Goal: Entertainment & Leisure: Browse casually

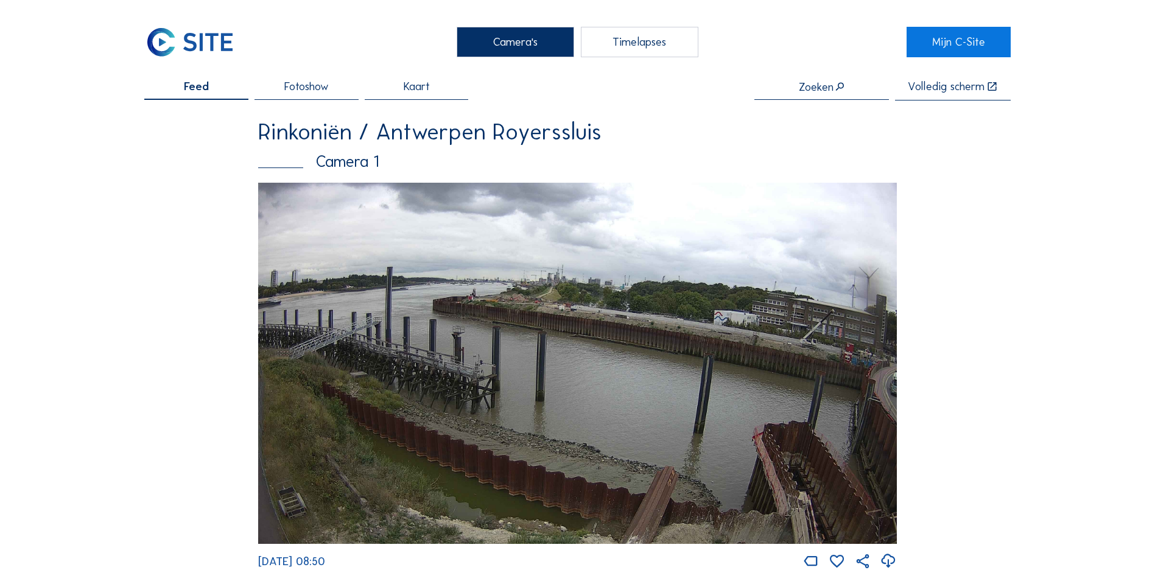
scroll to position [2173, 0]
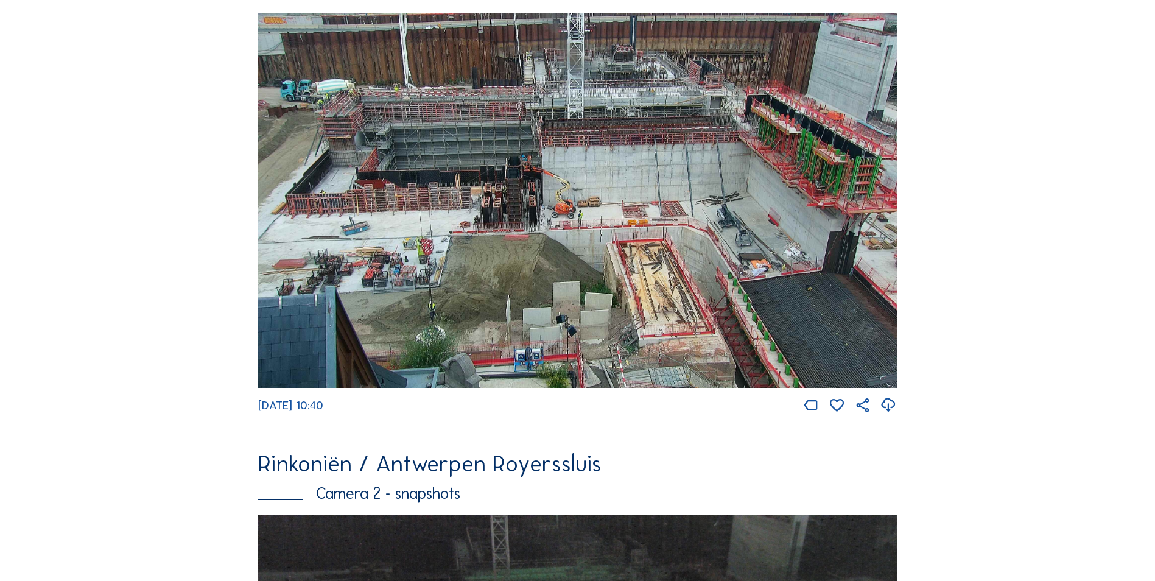
scroll to position [122, 0]
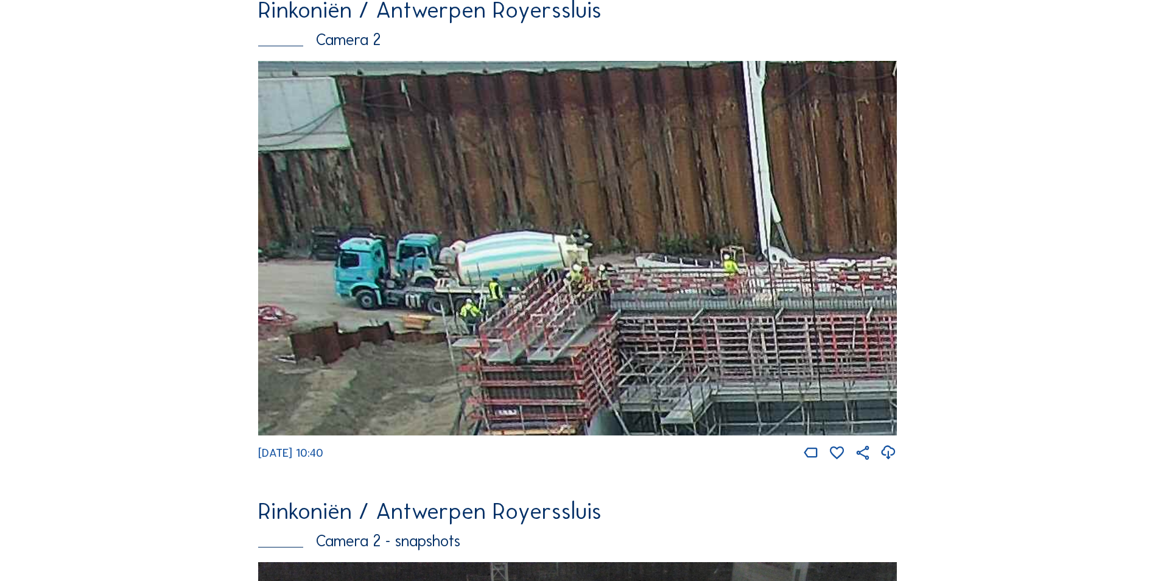
drag, startPoint x: 664, startPoint y: 407, endPoint x: 1016, endPoint y: 520, distance: 369.7
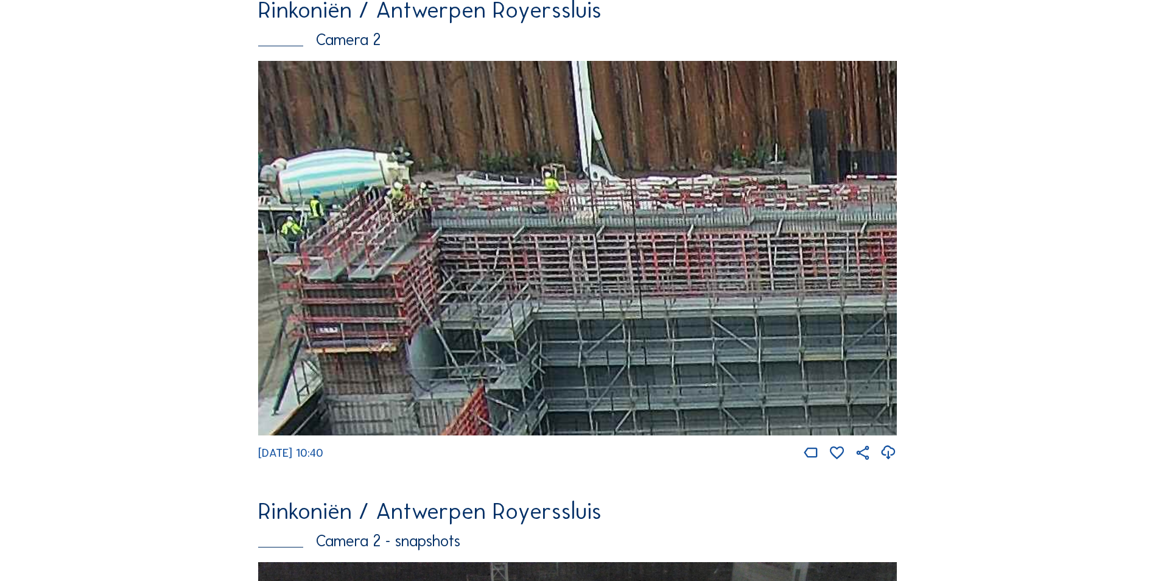
drag, startPoint x: 673, startPoint y: 376, endPoint x: 494, endPoint y: 354, distance: 180.3
click at [494, 354] on img at bounding box center [577, 248] width 639 height 374
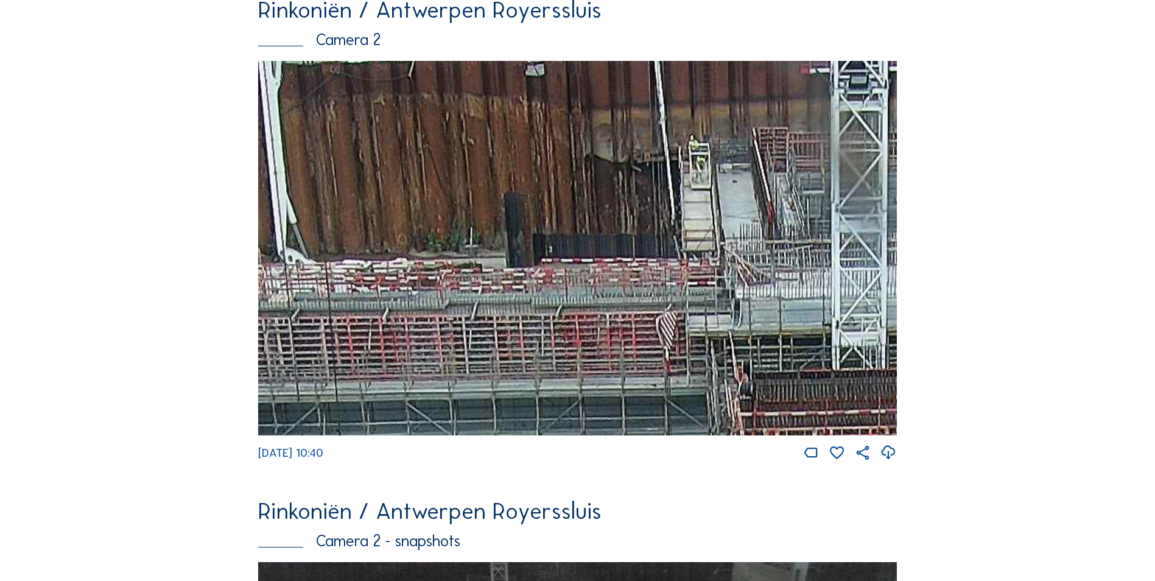
drag, startPoint x: 499, startPoint y: 173, endPoint x: 194, endPoint y: 368, distance: 362.3
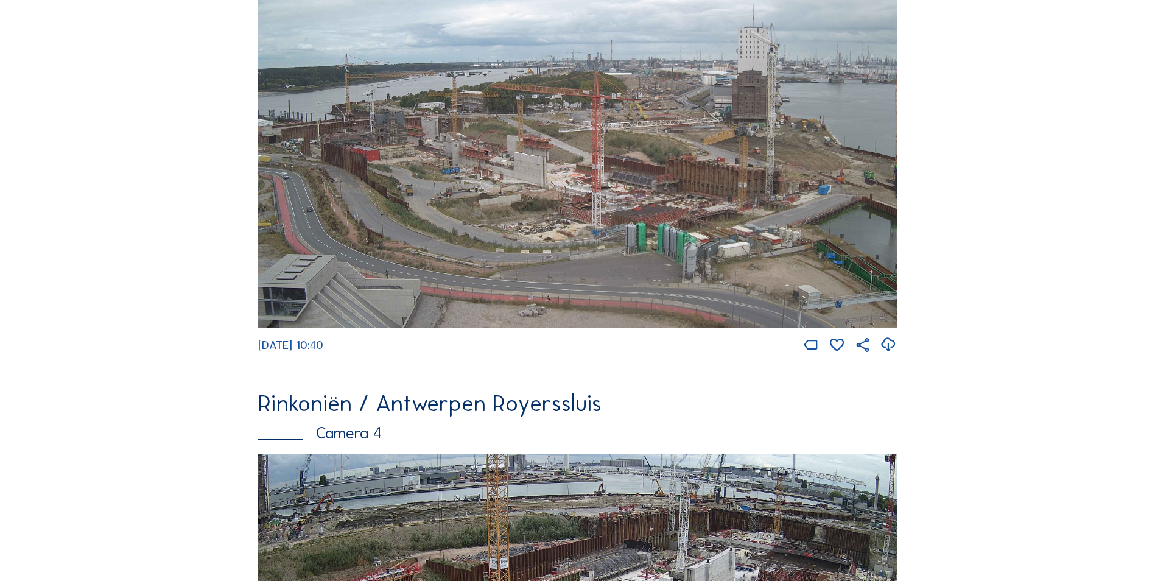
scroll to position [1649, 0]
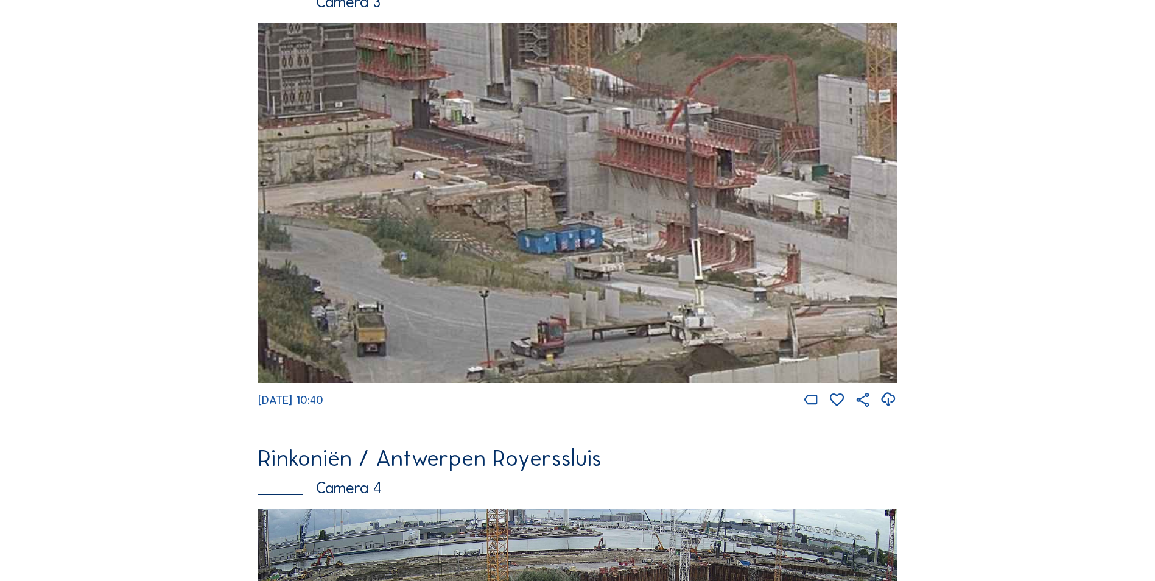
drag, startPoint x: 678, startPoint y: 250, endPoint x: 823, endPoint y: 249, distance: 145.5
click at [823, 249] on img at bounding box center [577, 202] width 639 height 359
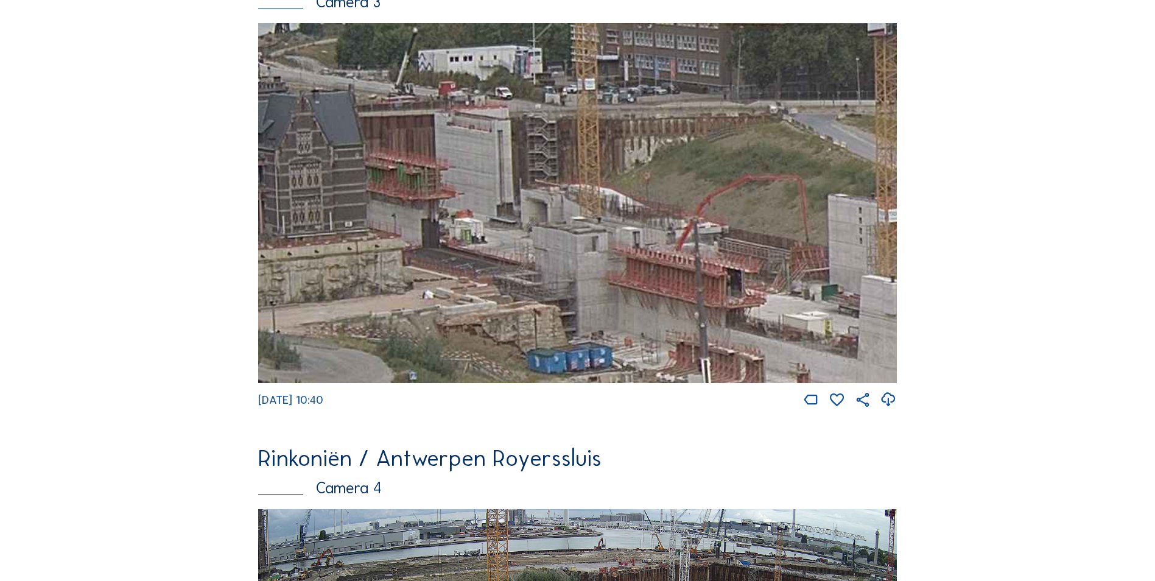
drag, startPoint x: 749, startPoint y: 328, endPoint x: 749, endPoint y: 388, distance: 59.7
click at [749, 382] on img at bounding box center [577, 202] width 639 height 359
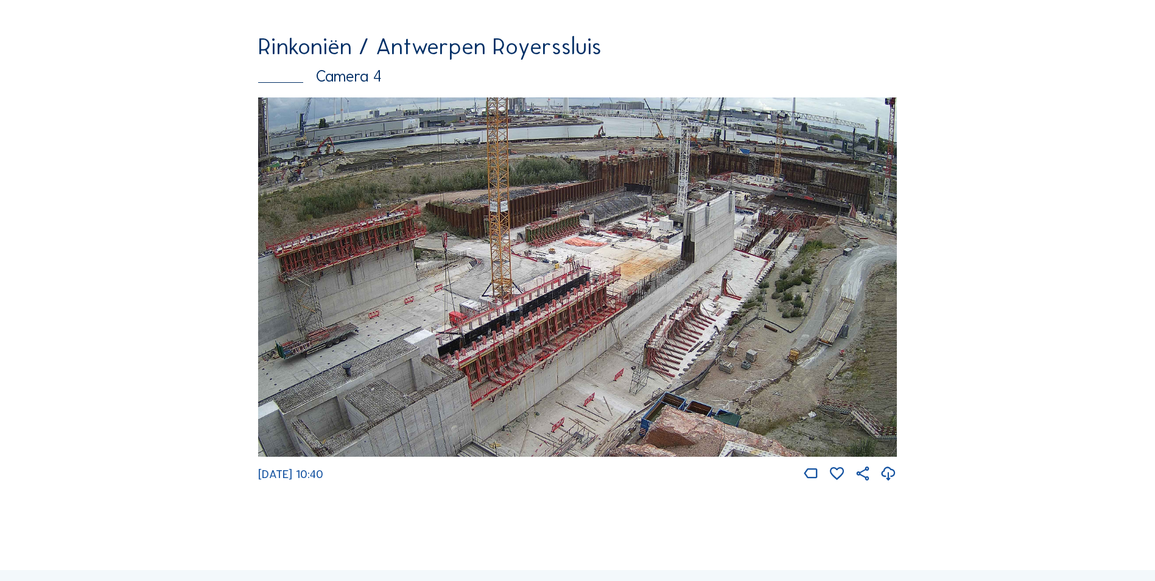
scroll to position [2136, 0]
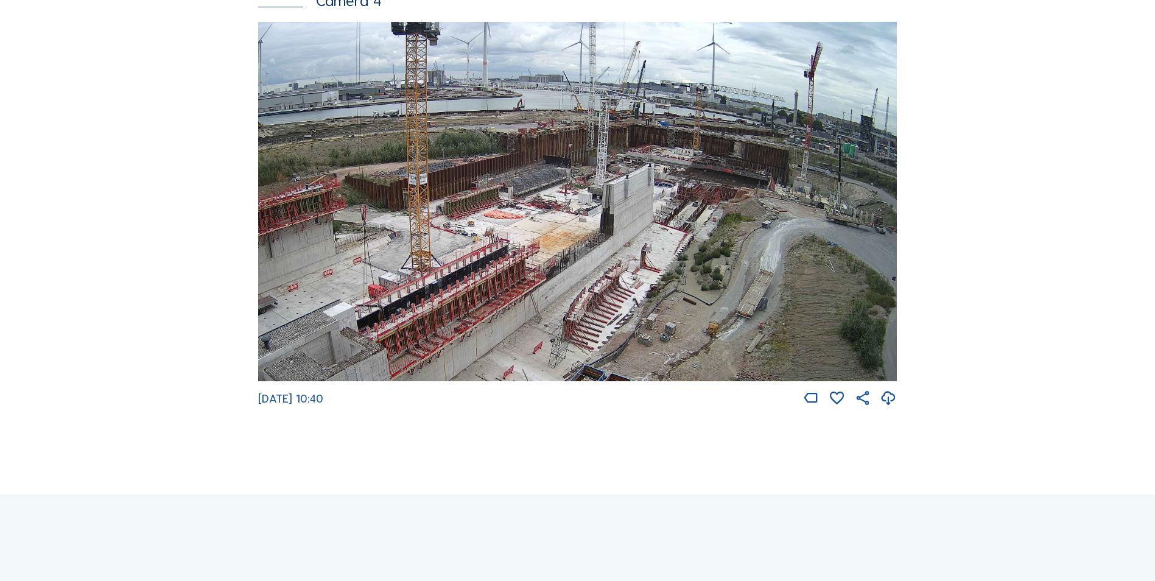
drag, startPoint x: 640, startPoint y: 284, endPoint x: 566, endPoint y: 331, distance: 87.3
click at [566, 331] on img at bounding box center [577, 201] width 639 height 359
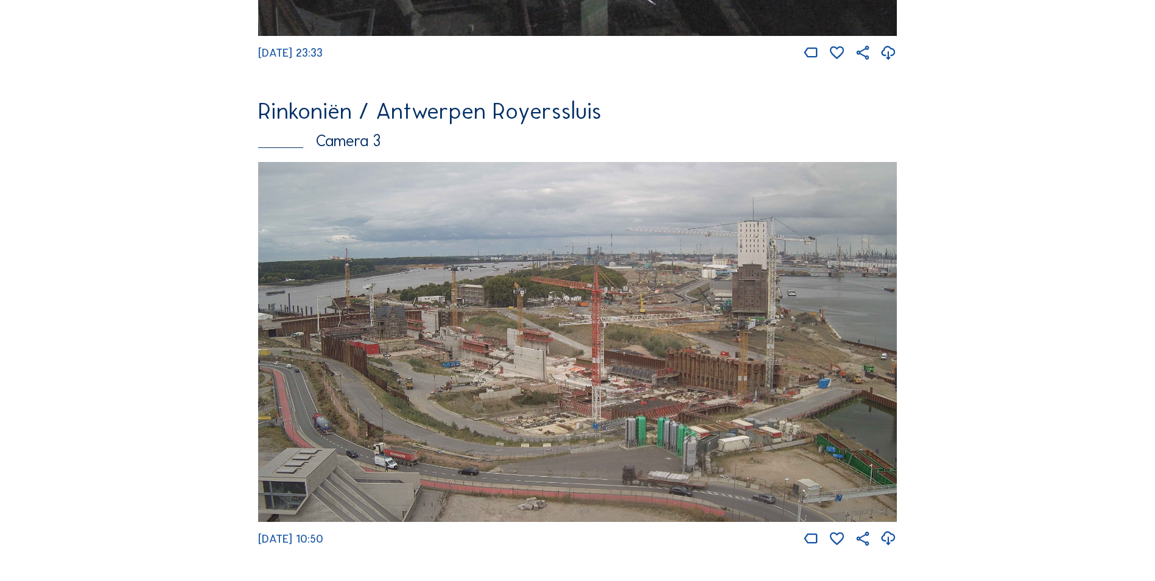
scroll to position [1527, 0]
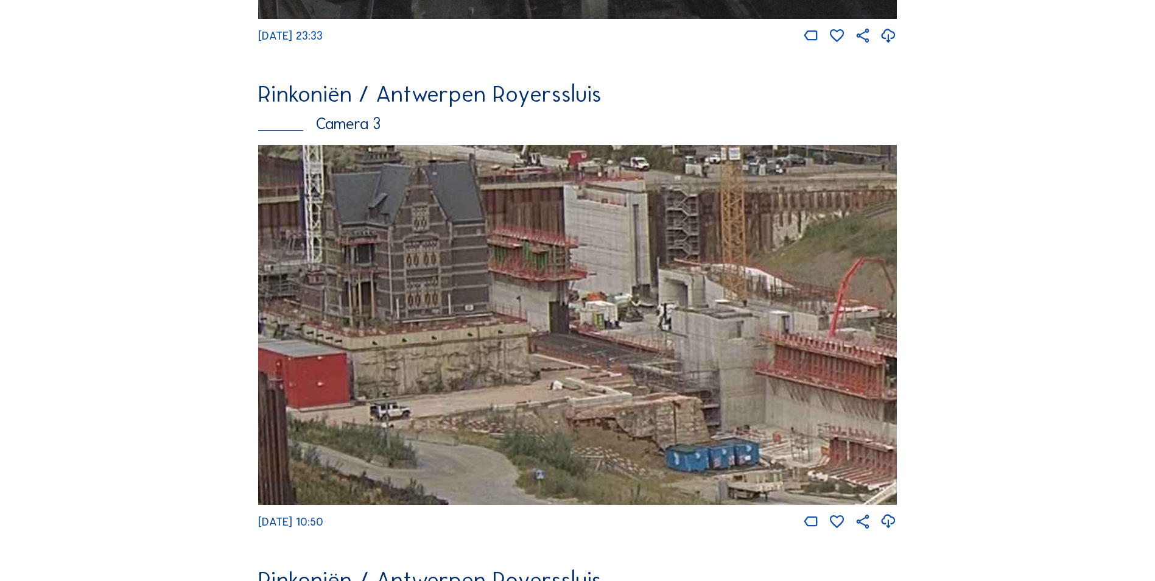
drag, startPoint x: 423, startPoint y: 334, endPoint x: 773, endPoint y: 362, distance: 351.2
click at [784, 363] on img at bounding box center [577, 324] width 639 height 359
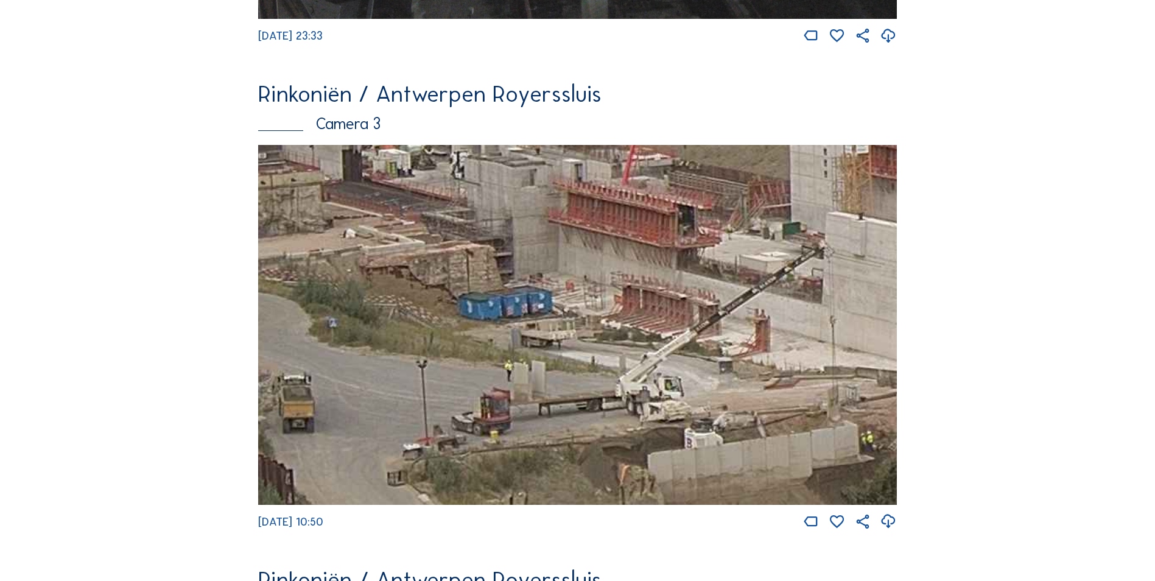
drag, startPoint x: 737, startPoint y: 442, endPoint x: 551, endPoint y: 320, distance: 222.9
click at [551, 320] on img at bounding box center [577, 324] width 639 height 359
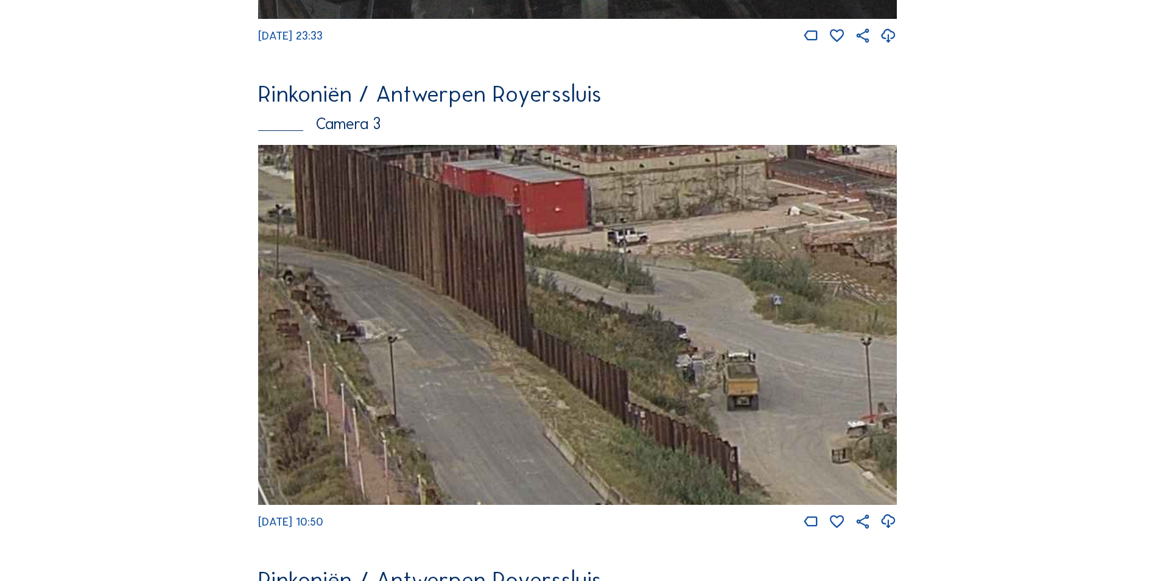
drag, startPoint x: 667, startPoint y: 430, endPoint x: 1112, endPoint y: 408, distance: 445.0
click at [1112, 408] on div "Camera's Timelapses Mijn C-Site Feed Fotoshow Kaart Zoeken Volledig scherm Rink…" at bounding box center [577, 18] width 1155 height 3090
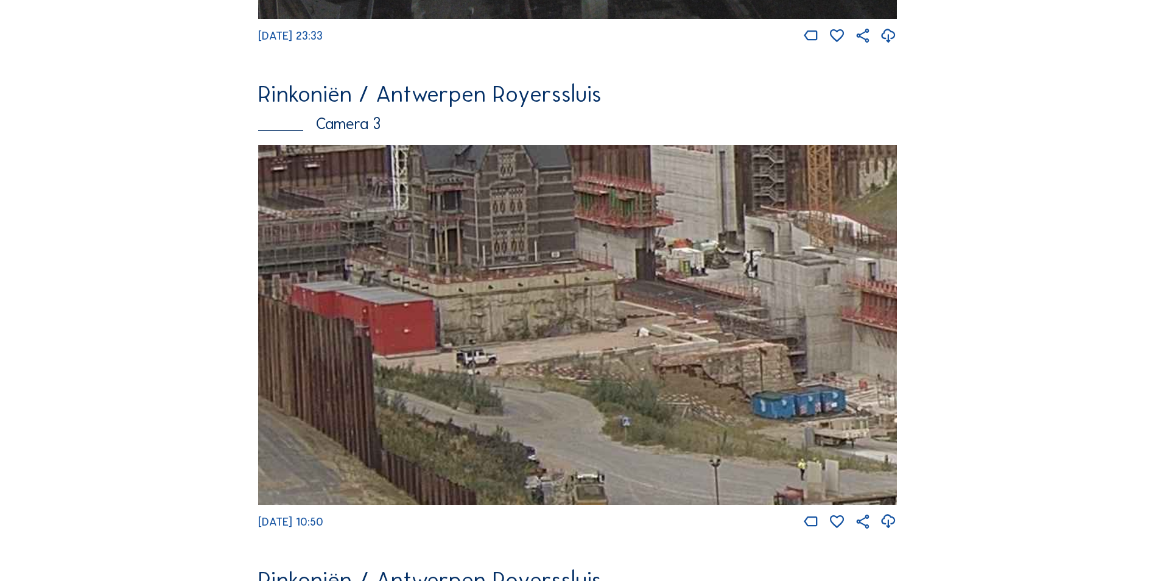
drag, startPoint x: 569, startPoint y: 306, endPoint x: 335, endPoint y: 409, distance: 255.4
click at [335, 409] on img at bounding box center [577, 324] width 639 height 359
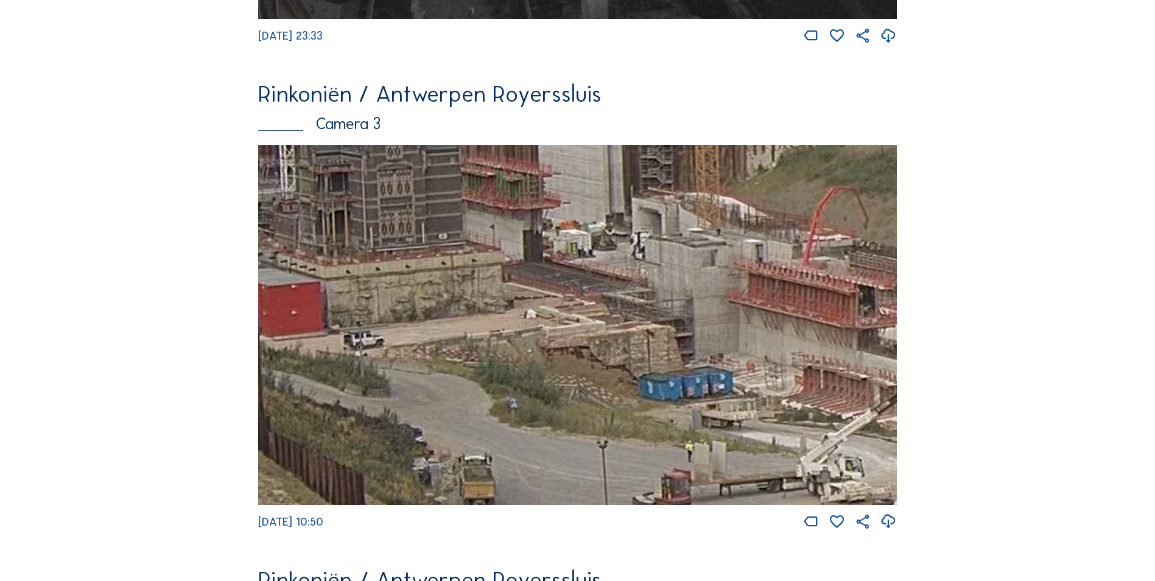
click at [785, 454] on img at bounding box center [577, 324] width 639 height 359
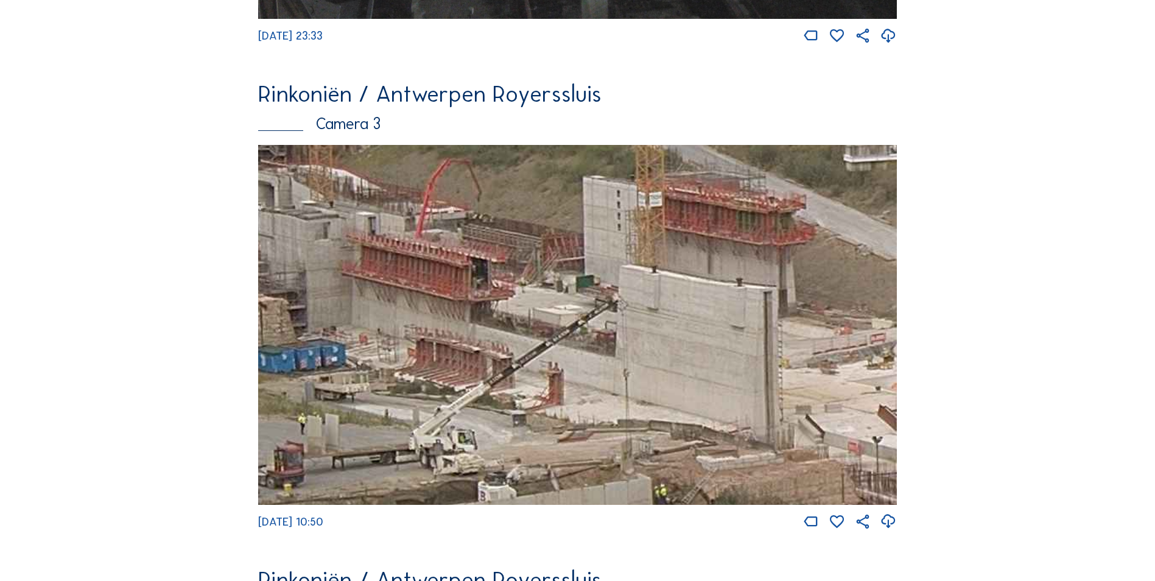
drag, startPoint x: 721, startPoint y: 401, endPoint x: 323, endPoint y: 372, distance: 399.2
click at [323, 372] on img at bounding box center [577, 324] width 639 height 359
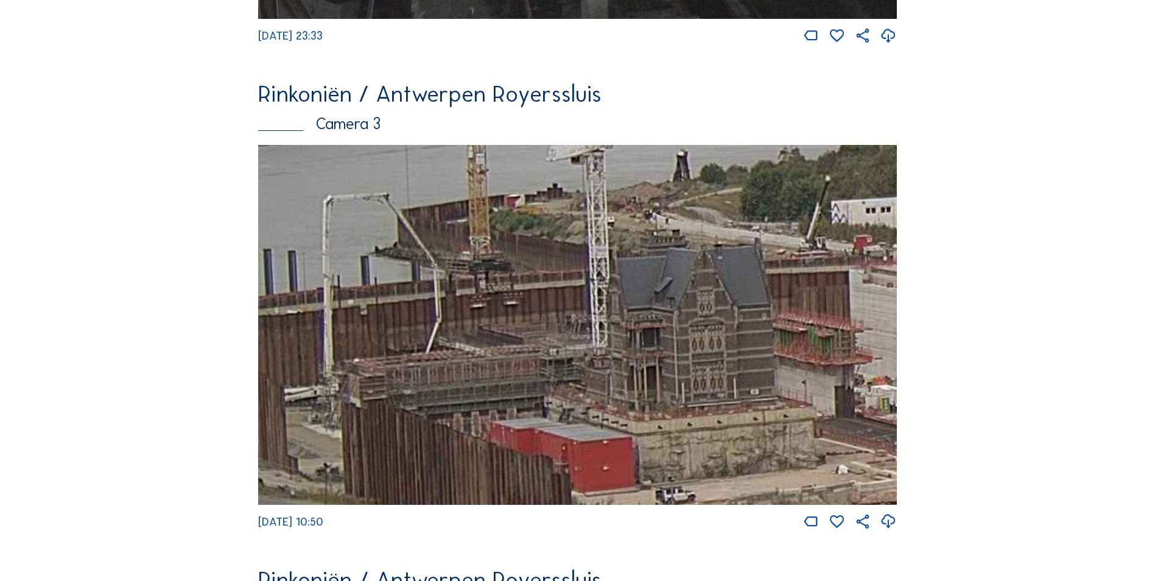
drag, startPoint x: 631, startPoint y: 314, endPoint x: 1411, endPoint y: 508, distance: 804.2
click at [1154, 508] on html "Camera's Timelapses Mijn C-Site Feed Fotoshow Kaart Zoeken Volledig scherm Rink…" at bounding box center [577, 18] width 1155 height 3090
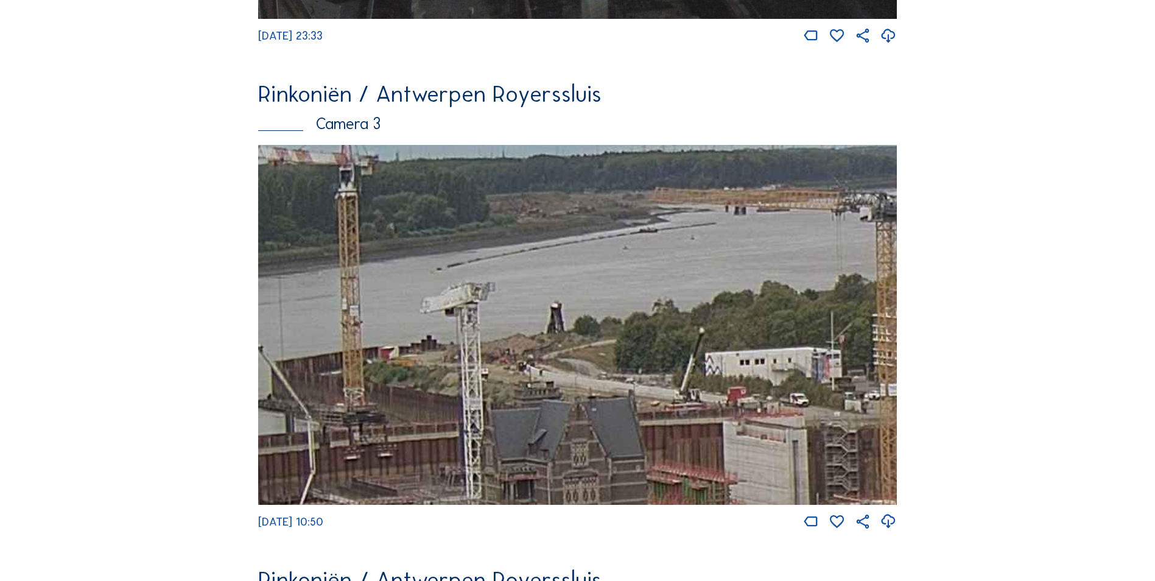
drag, startPoint x: 729, startPoint y: 423, endPoint x: 617, endPoint y: 565, distance: 180.9
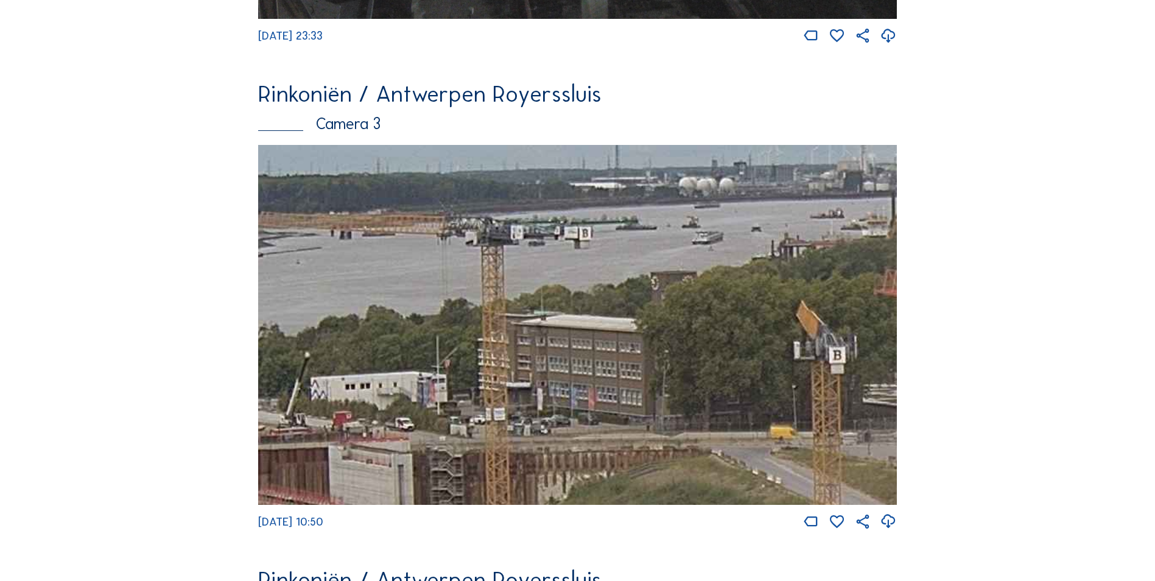
drag, startPoint x: 819, startPoint y: 419, endPoint x: 415, endPoint y: 451, distance: 405.5
click at [415, 451] on img at bounding box center [577, 324] width 639 height 359
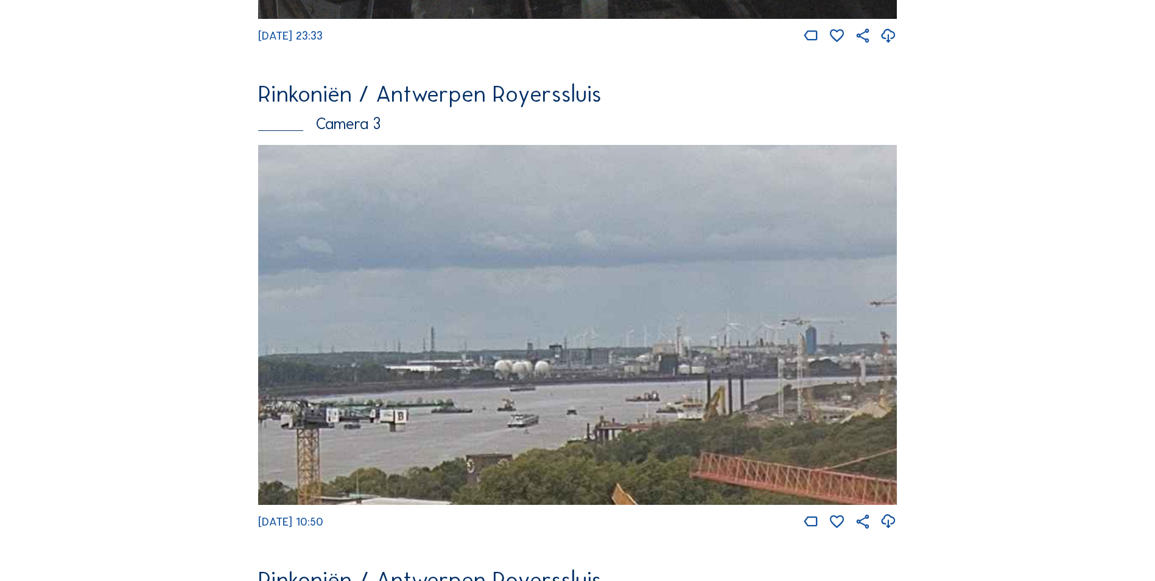
drag, startPoint x: 687, startPoint y: 354, endPoint x: 456, endPoint y: 360, distance: 230.8
click at [509, 530] on div "Fr 22 Aug 2025 10:50" at bounding box center [577, 337] width 639 height 385
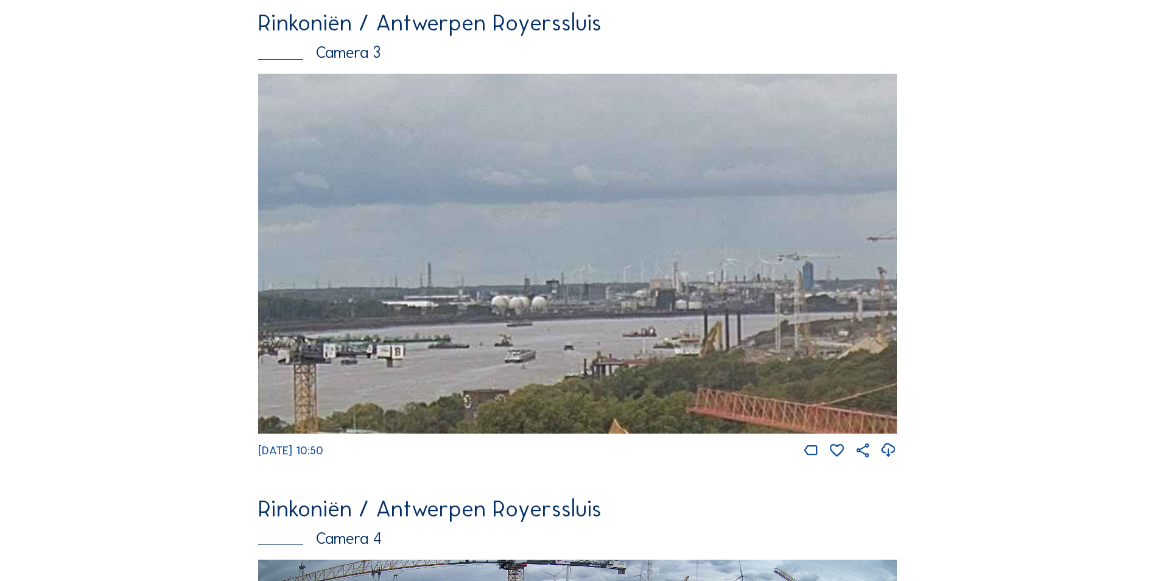
scroll to position [1588, 0]
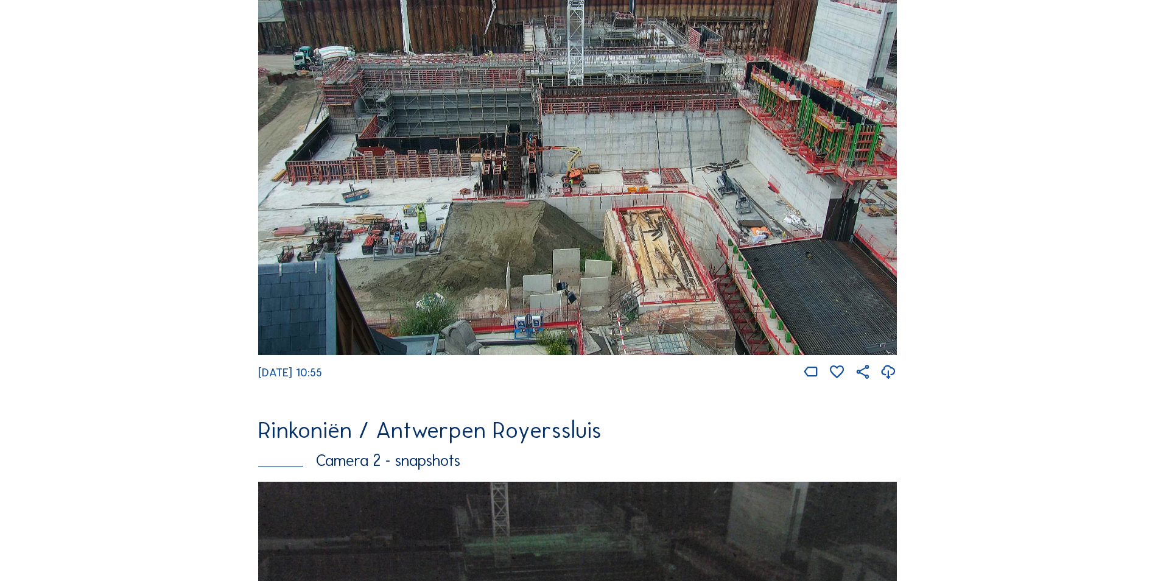
scroll to position [754, 0]
